Goal: Task Accomplishment & Management: Complete application form

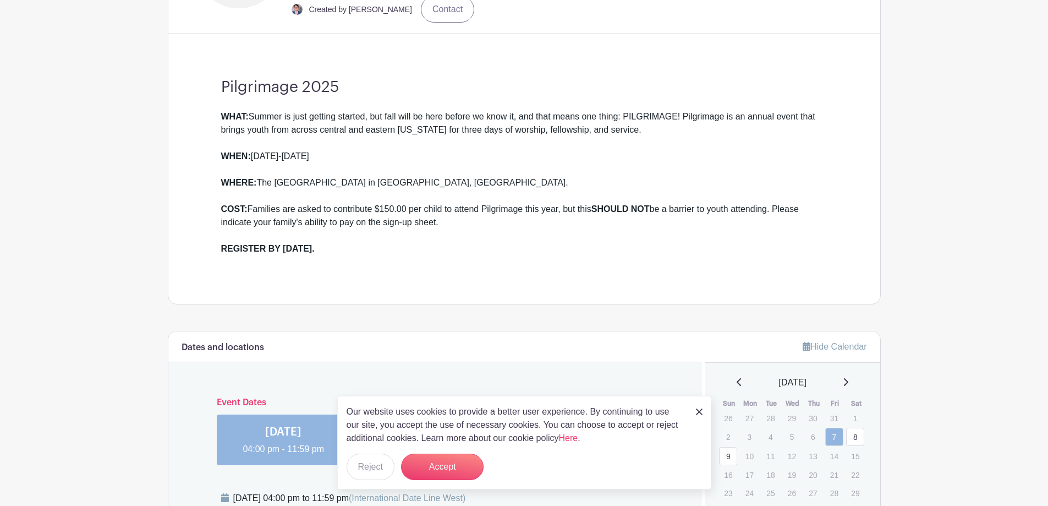
scroll to position [440, 0]
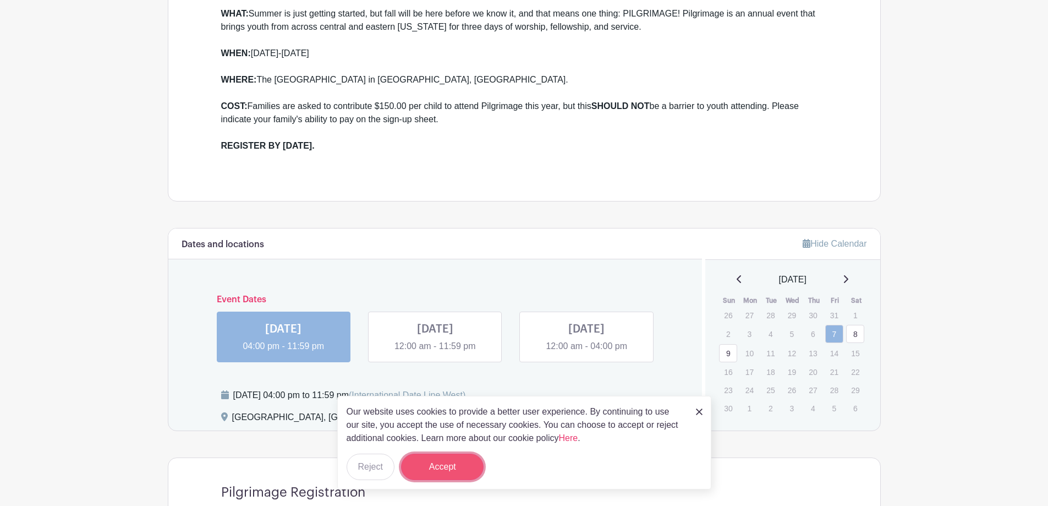
click at [462, 469] on button "Accept" at bounding box center [442, 466] width 83 height 26
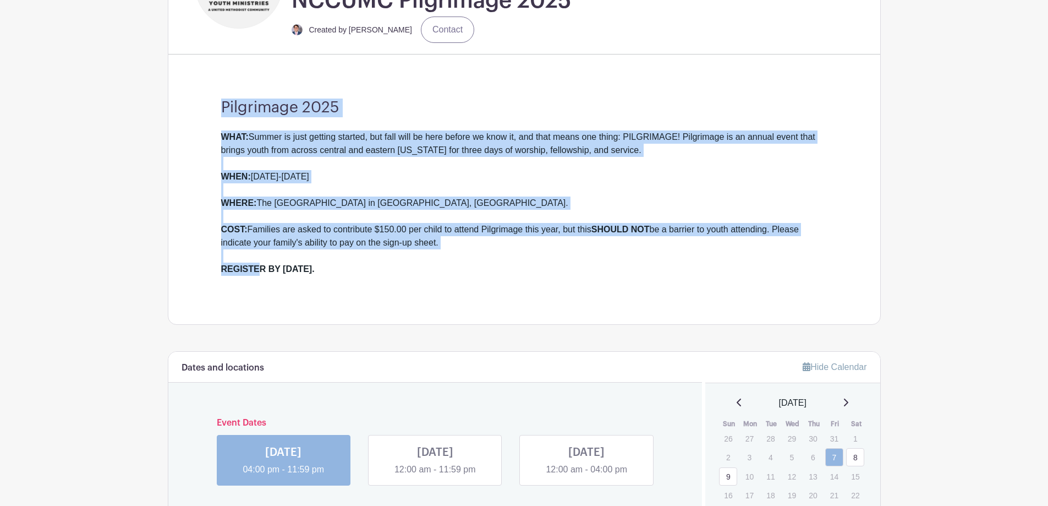
scroll to position [385, 0]
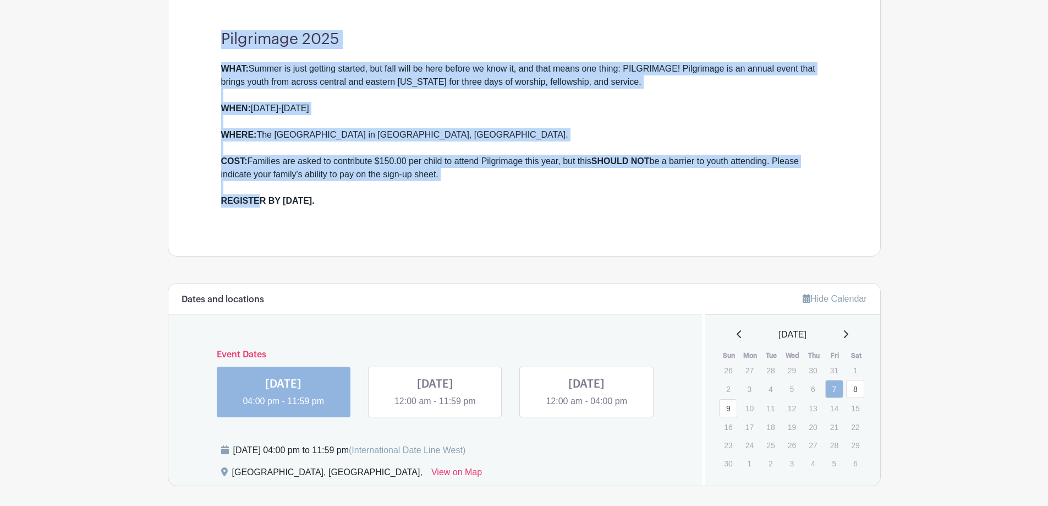
drag, startPoint x: 200, startPoint y: 193, endPoint x: 262, endPoint y: 207, distance: 63.8
click at [262, 207] on div "Pilgrimage 2025 WHAT: Summer is just getting started, but fall will be here bef…" at bounding box center [524, 125] width 659 height 261
click at [90, 295] on main "Log In Sign Up for Free Tyler's Events NCCUMC Pilgrimage 2025 Created by Tyler …" at bounding box center [524, 335] width 1048 height 1441
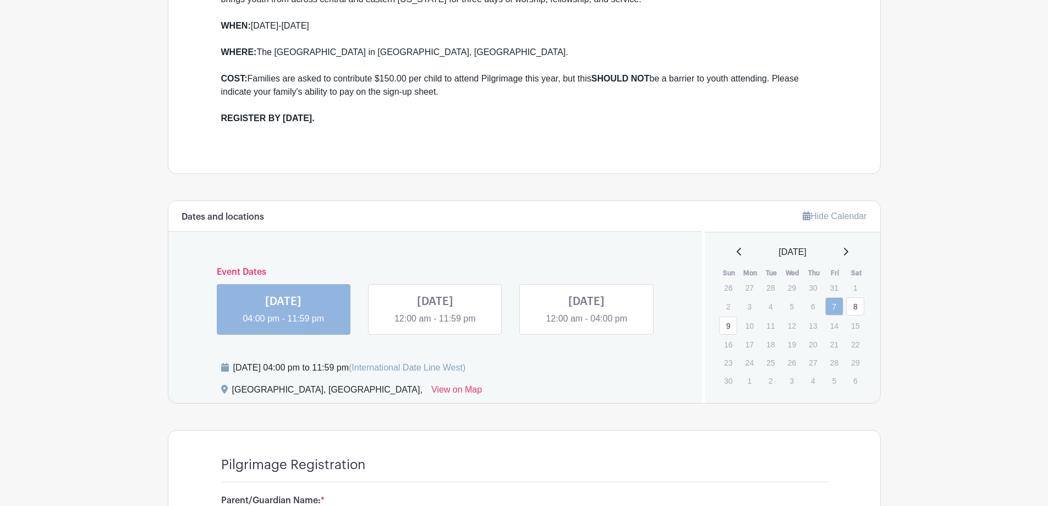
scroll to position [550, 0]
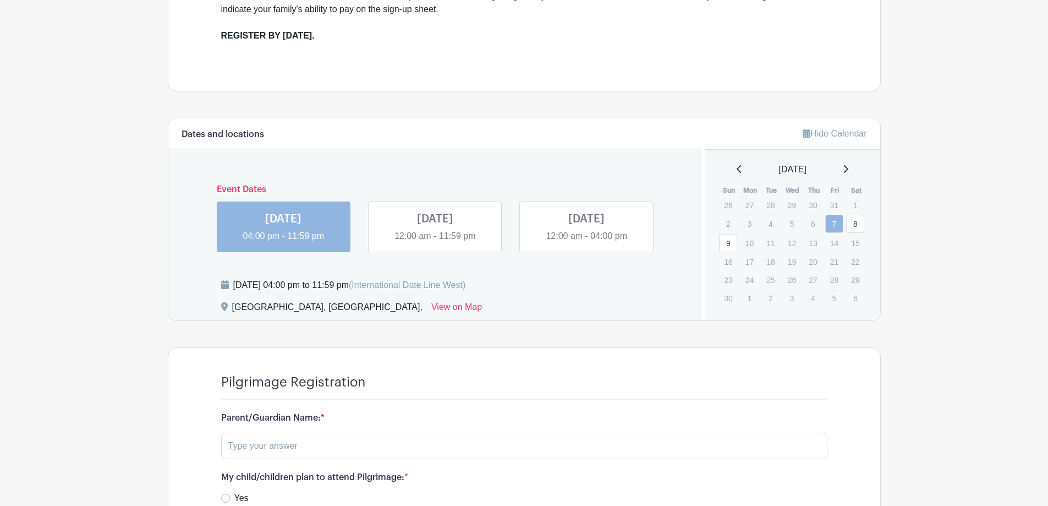
click at [435, 243] on link at bounding box center [435, 243] width 0 height 0
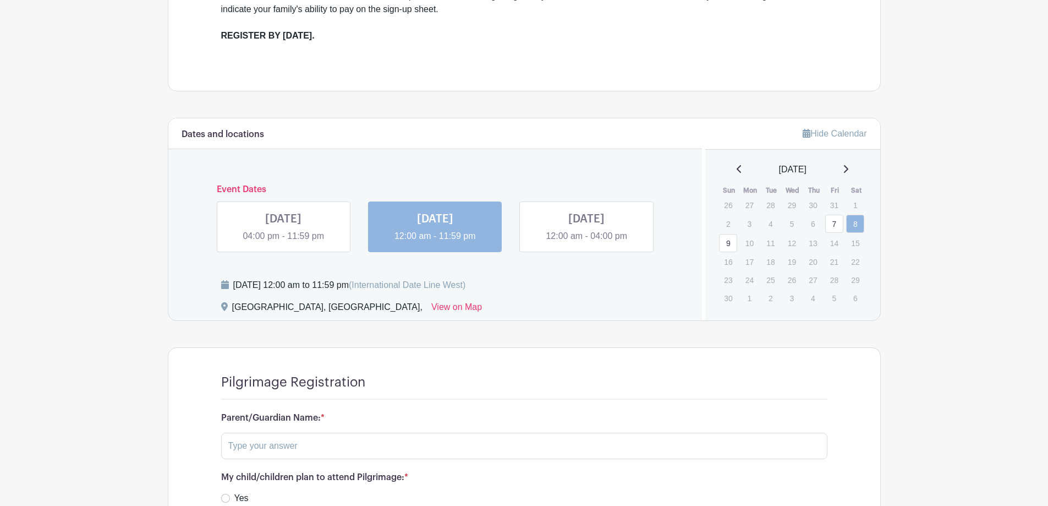
click at [586, 243] on link at bounding box center [586, 243] width 0 height 0
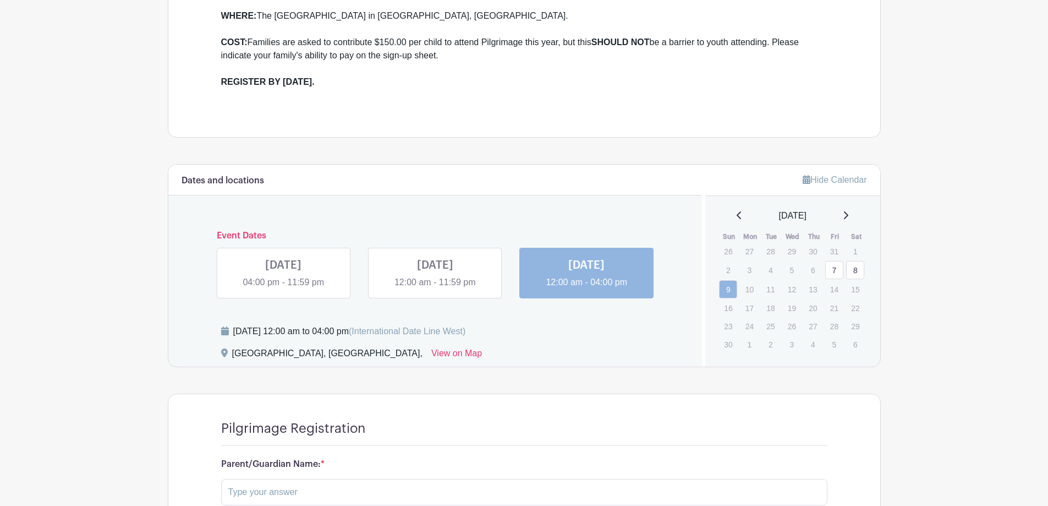
scroll to position [495, 0]
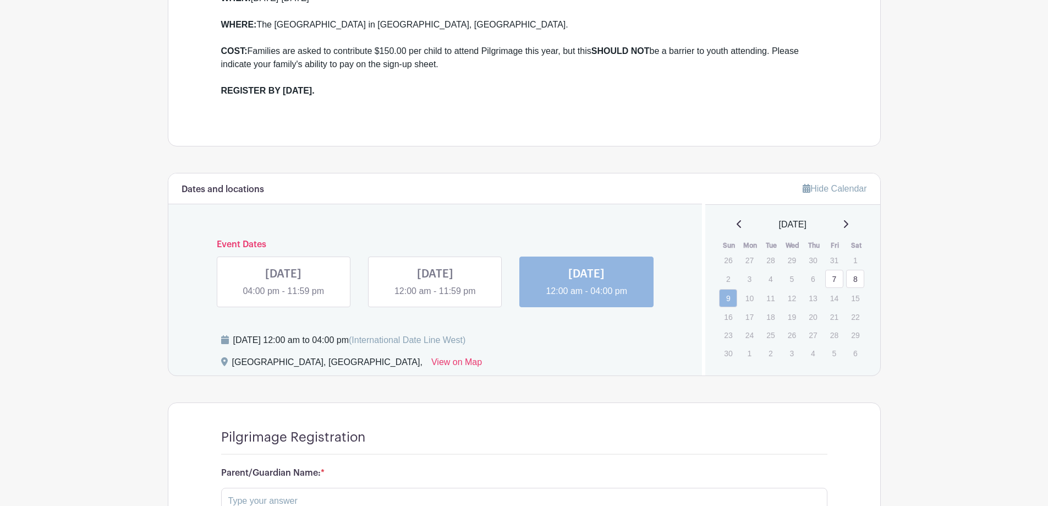
click at [112, 117] on main "Log In Sign Up for Free Tyler's Events NCCUMC Pilgrimage 2025 Created by Tyler …" at bounding box center [524, 225] width 1048 height 1441
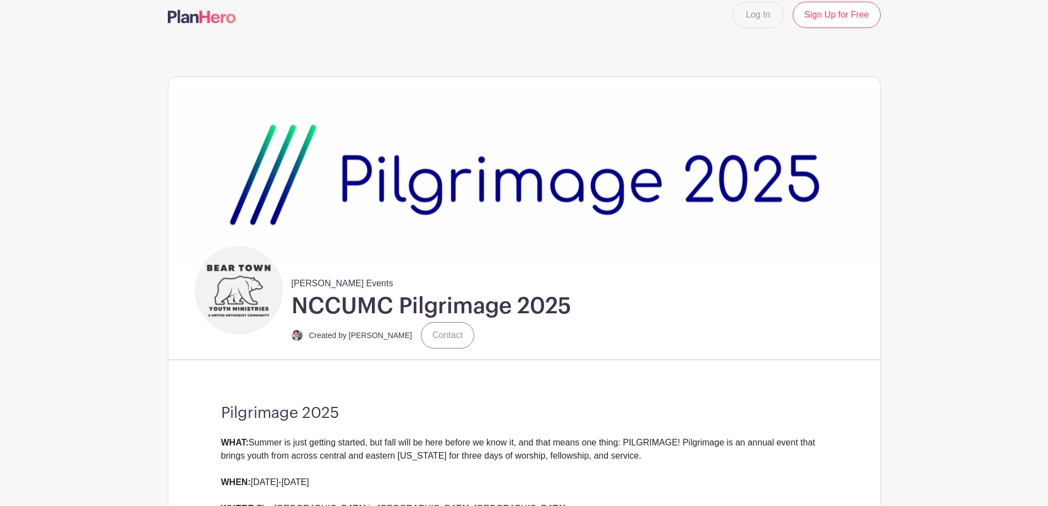
scroll to position [0, 0]
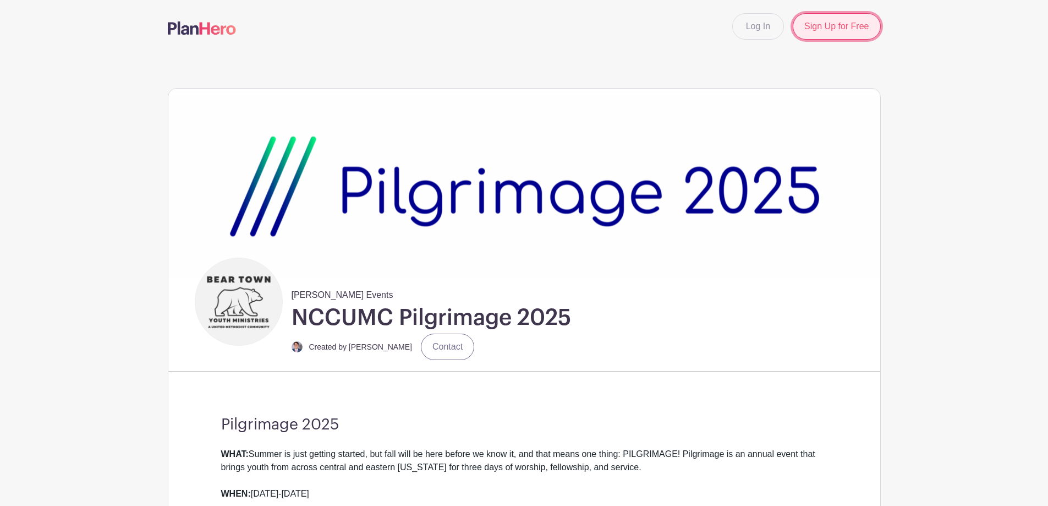
click at [832, 26] on link "Sign Up for Free" at bounding box center [836, 26] width 87 height 26
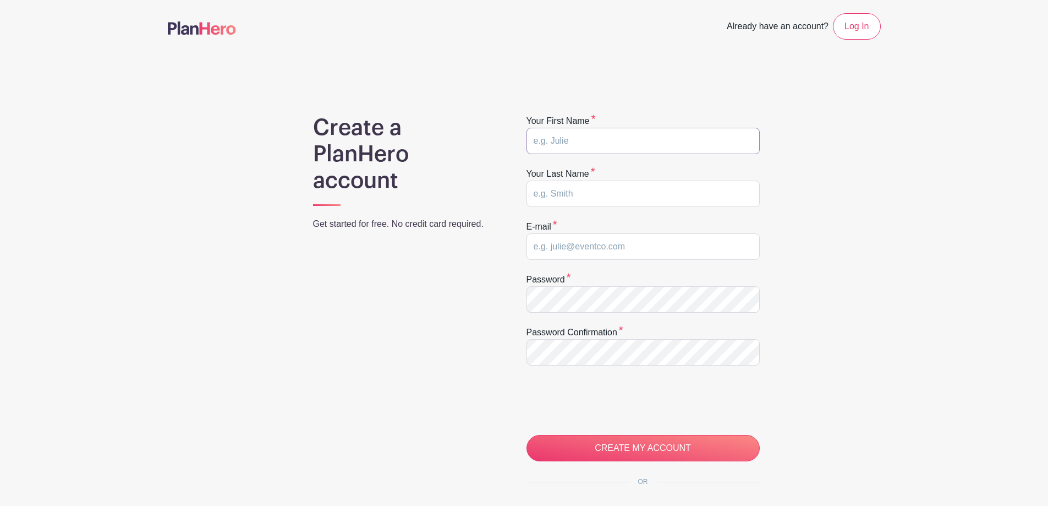
click at [592, 144] on input "text" at bounding box center [642, 141] width 233 height 26
click at [596, 145] on input "text" at bounding box center [642, 141] width 233 height 26
type input "Eric"
type input "Darnell"
type input "edarne111@gmail.com"
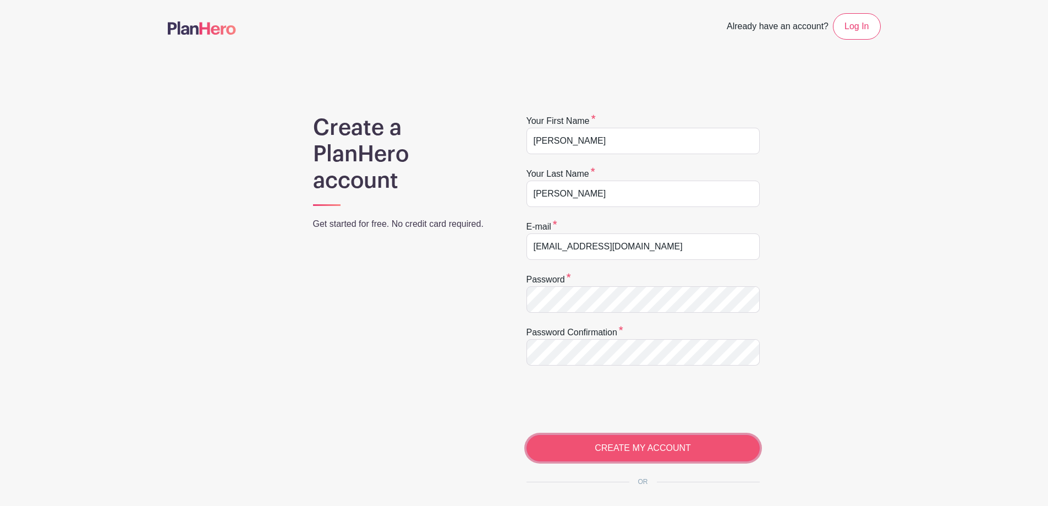
click at [639, 443] on input "CREATE MY ACCOUNT" at bounding box center [642, 448] width 233 height 26
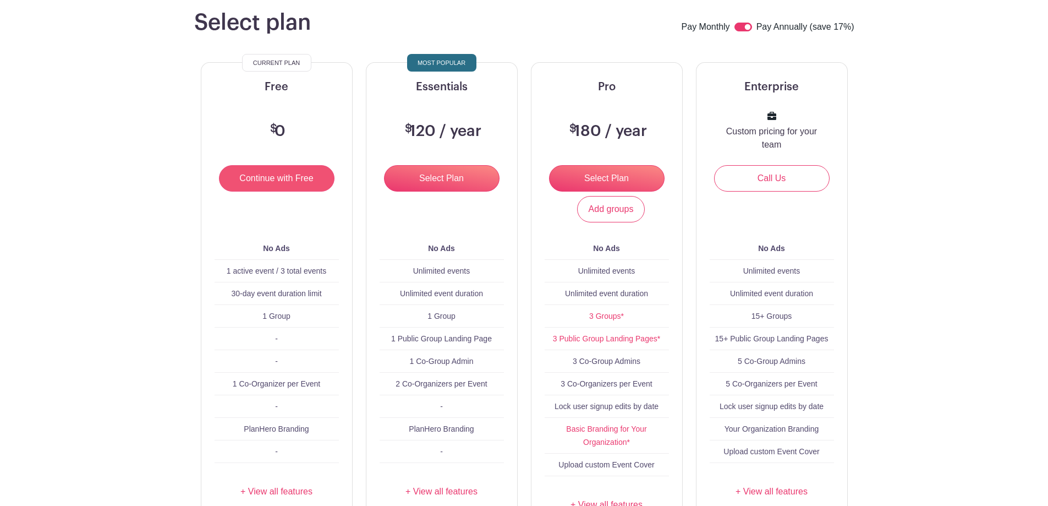
scroll to position [110, 0]
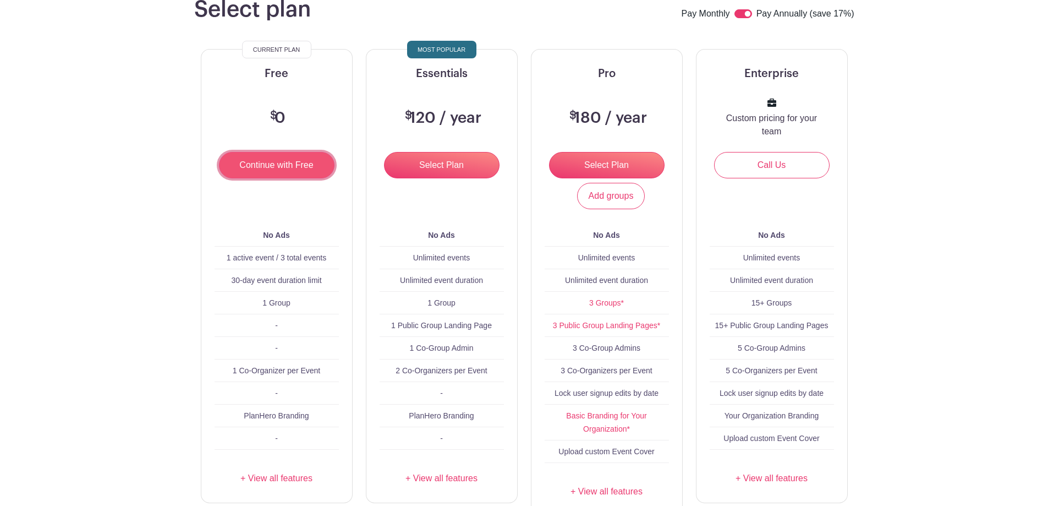
click at [266, 164] on input "Continue with Free" at bounding box center [277, 165] width 116 height 26
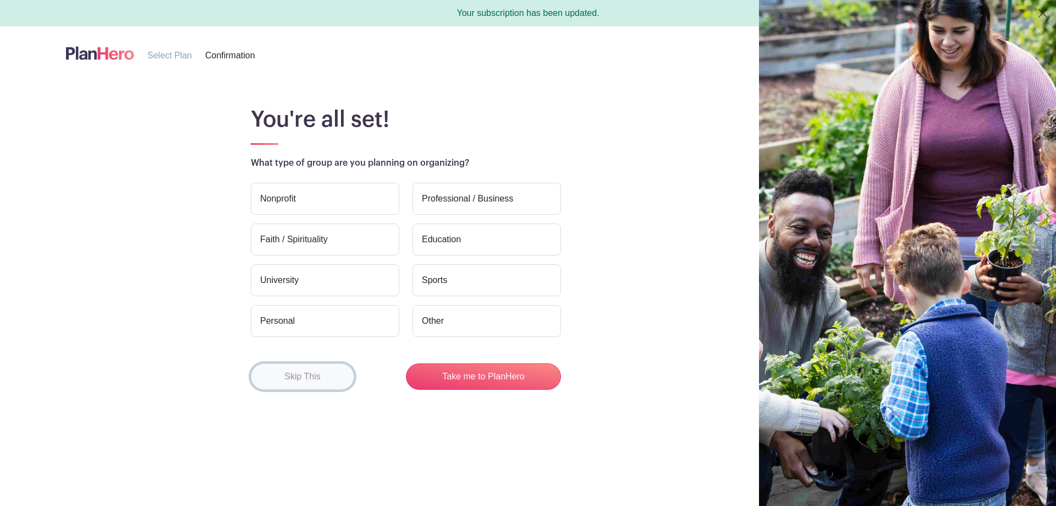
click at [309, 375] on button "Skip This" at bounding box center [302, 376] width 103 height 26
